Goal: Transaction & Acquisition: Purchase product/service

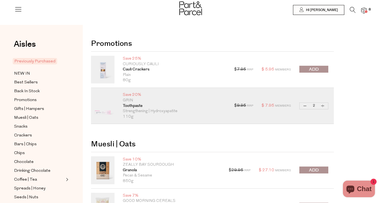
click at [362, 10] on img at bounding box center [364, 10] width 6 height 6
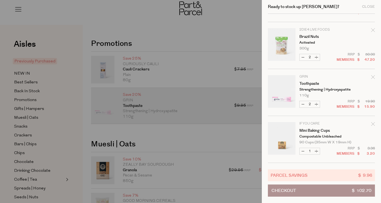
scroll to position [133, 0]
click at [316, 104] on button "Increase Toothpaste" at bounding box center [316, 104] width 7 height 6
type input "3"
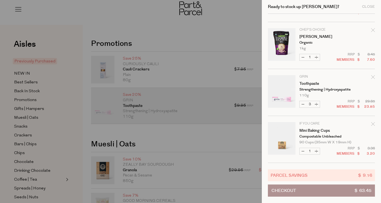
scroll to position [86, 0]
click at [205, 139] on div at bounding box center [190, 101] width 381 height 203
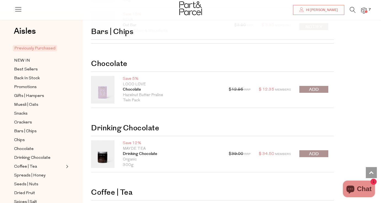
scroll to position [924, 0]
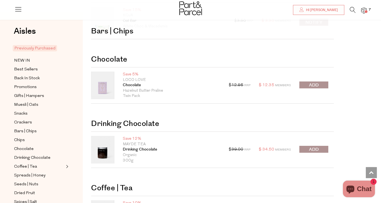
click at [320, 84] on button "submit" at bounding box center [314, 84] width 29 height 7
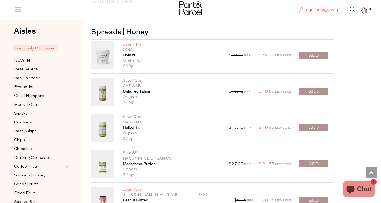
scroll to position [1148, 0]
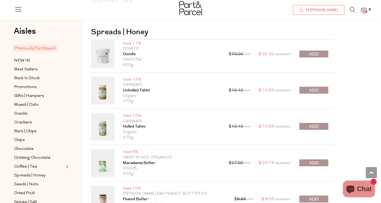
click at [315, 87] on span "submit" at bounding box center [314, 90] width 10 height 6
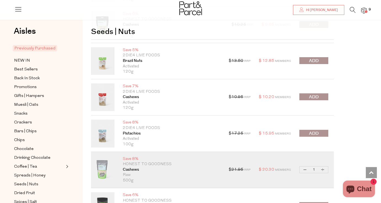
scroll to position [1461, 0]
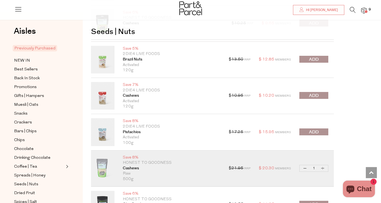
click at [311, 129] on span "submit" at bounding box center [314, 132] width 10 height 6
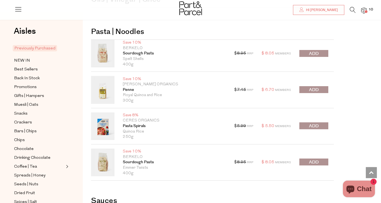
scroll to position [2307, 0]
click at [319, 122] on button "submit" at bounding box center [314, 125] width 29 height 7
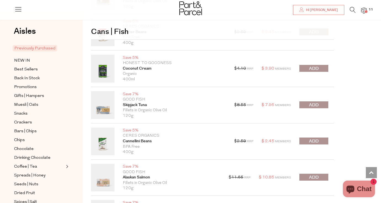
scroll to position [2848, 0]
click at [248, 143] on div "$ 2.59 RRP $ 2.45 Members Decrease Cannellini Beans 1 Increase Cannellini Beans…" at bounding box center [281, 141] width 94 height 28
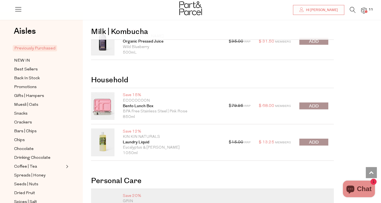
scroll to position [3358, 0]
click at [18, 62] on span "NEW IN" at bounding box center [22, 60] width 16 height 7
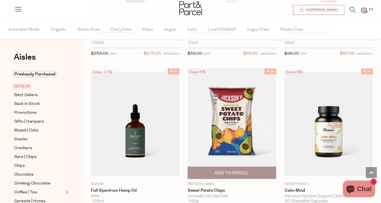
scroll to position [616, 0]
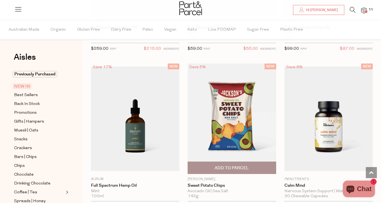
click at [235, 117] on img at bounding box center [232, 119] width 88 height 110
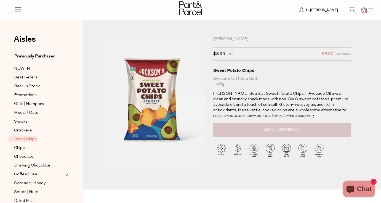
click at [251, 129] on button "Add to Parcel" at bounding box center [282, 130] width 138 height 14
click at [19, 122] on span "Snacks" at bounding box center [21, 121] width 14 height 7
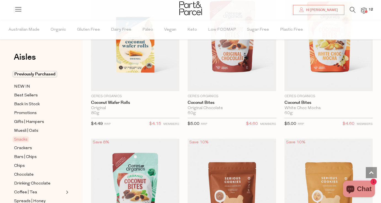
scroll to position [1611, 0]
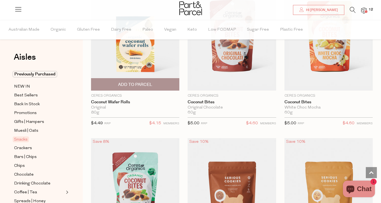
click at [129, 84] on span "Add To Parcel" at bounding box center [135, 85] width 34 height 6
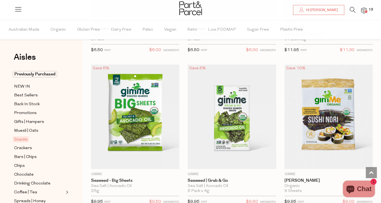
scroll to position [2899, 0]
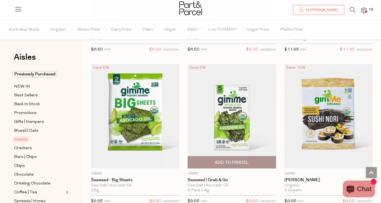
click at [229, 160] on span "Add To Parcel" at bounding box center [232, 163] width 34 height 6
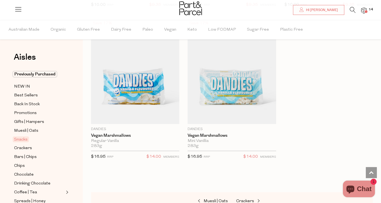
scroll to position [3552, 0]
click at [365, 9] on img at bounding box center [364, 10] width 6 height 6
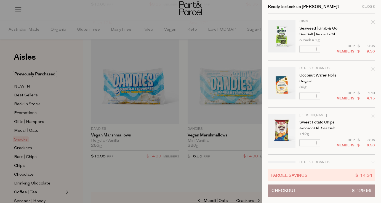
click at [318, 49] on button "Increase Seaweed | Grab & Go" at bounding box center [316, 49] width 7 height 6
type input "2"
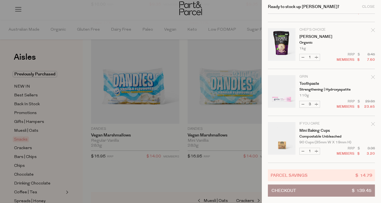
scroll to position [414, 0]
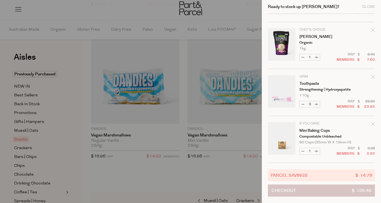
click at [311, 192] on button "Checkout $ 139.45" at bounding box center [321, 190] width 107 height 12
